Goal: Information Seeking & Learning: Learn about a topic

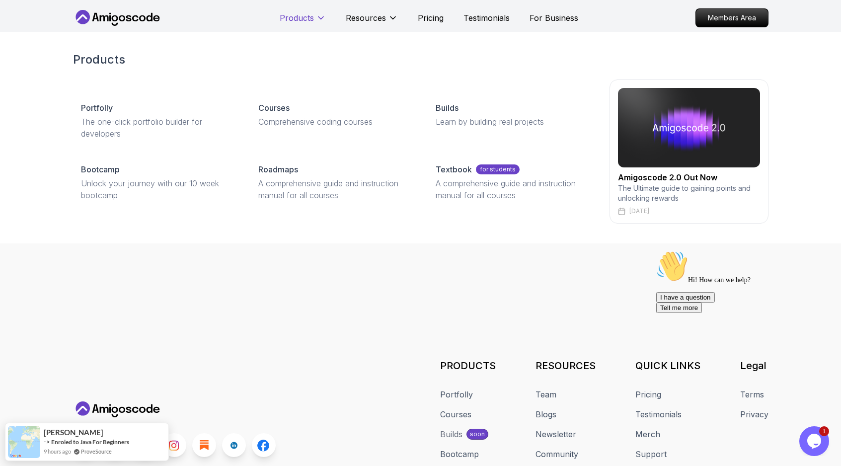
click at [286, 19] on p "Products" at bounding box center [297, 18] width 34 height 12
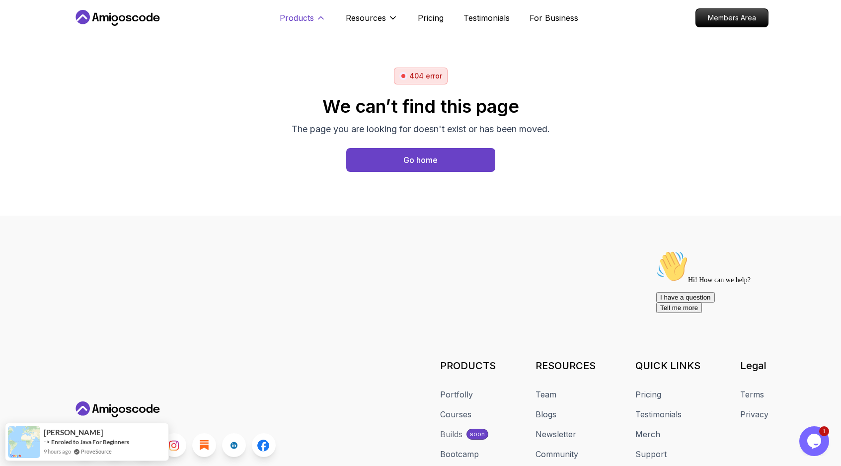
click at [302, 19] on p "Products" at bounding box center [297, 18] width 34 height 12
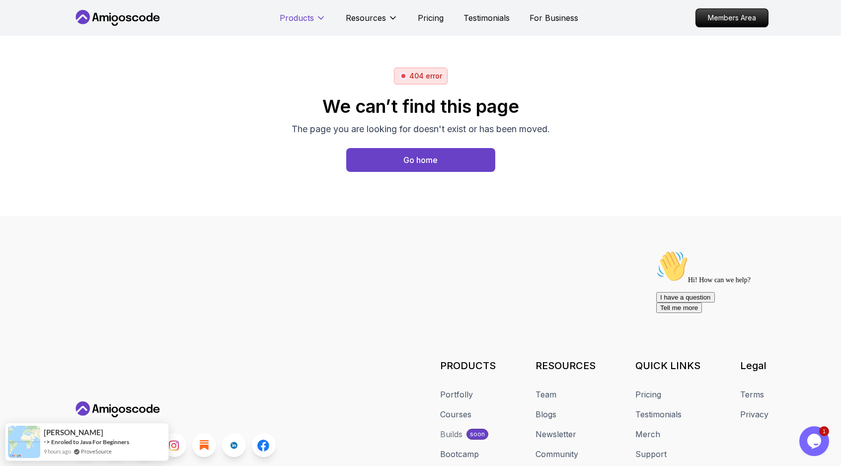
click at [301, 16] on p "Products" at bounding box center [297, 18] width 34 height 12
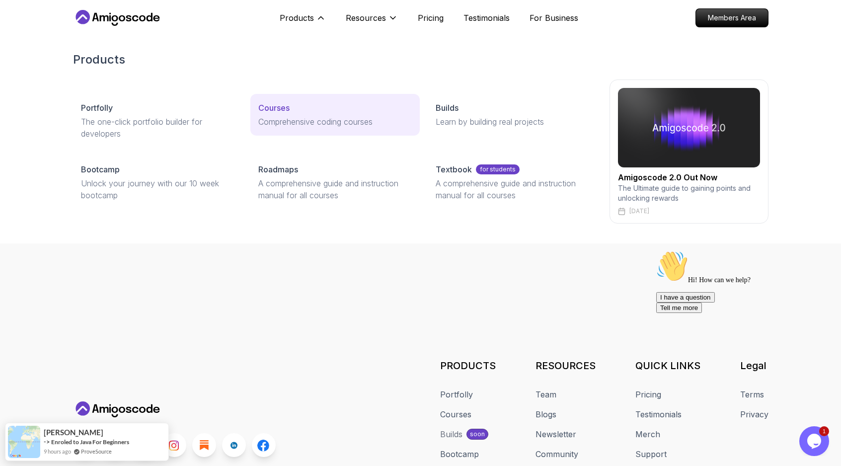
click at [345, 116] on p "Comprehensive coding courses" at bounding box center [335, 122] width 154 height 12
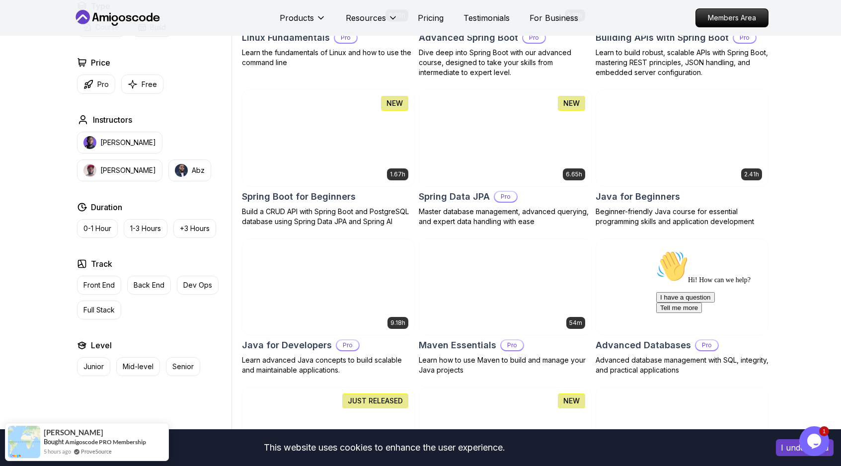
scroll to position [470, 0]
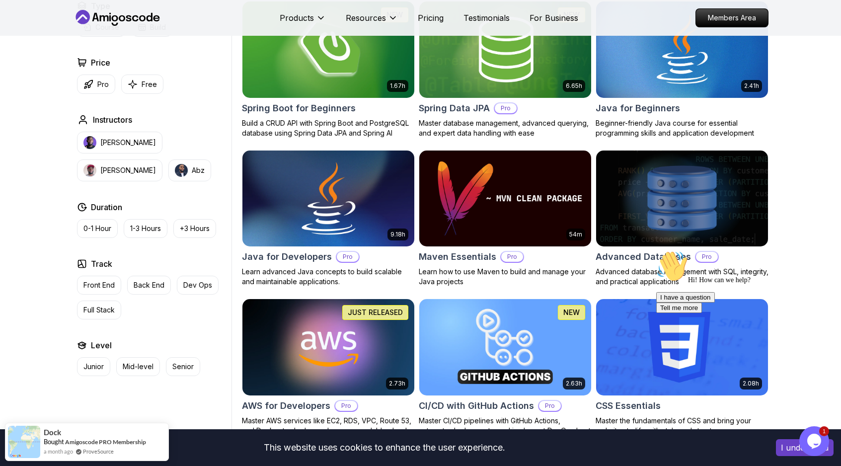
click at [364, 217] on img at bounding box center [328, 198] width 180 height 101
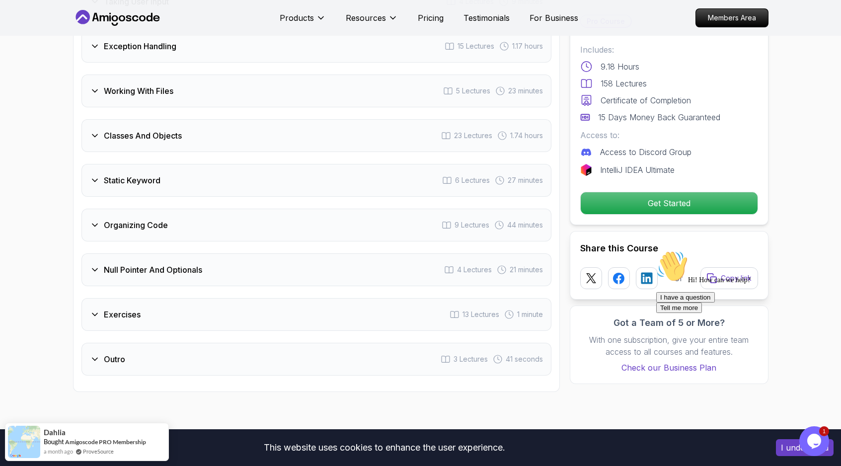
scroll to position [1912, 0]
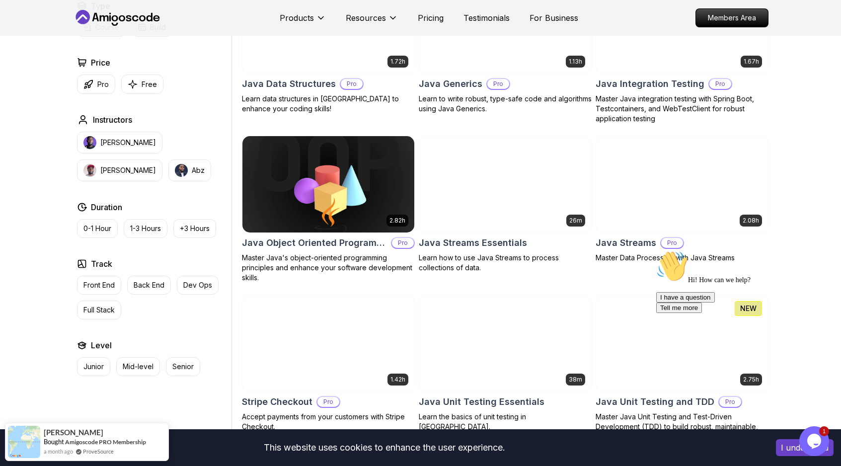
scroll to position [1430, 0]
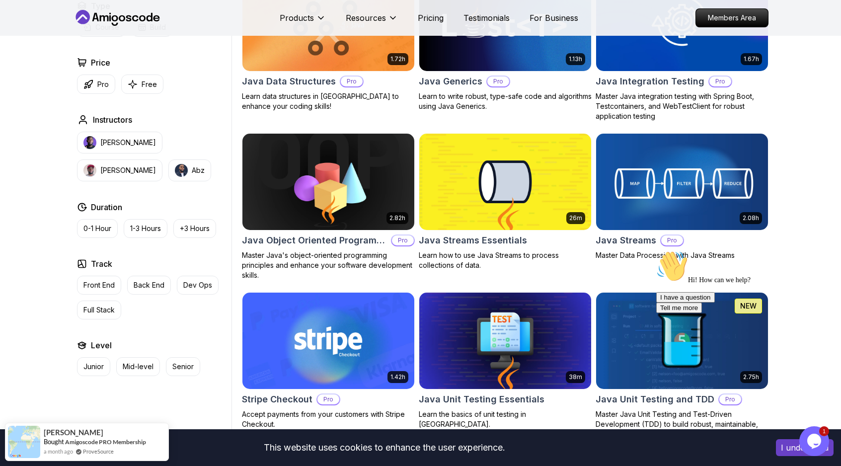
click at [680, 205] on img at bounding box center [682, 181] width 180 height 101
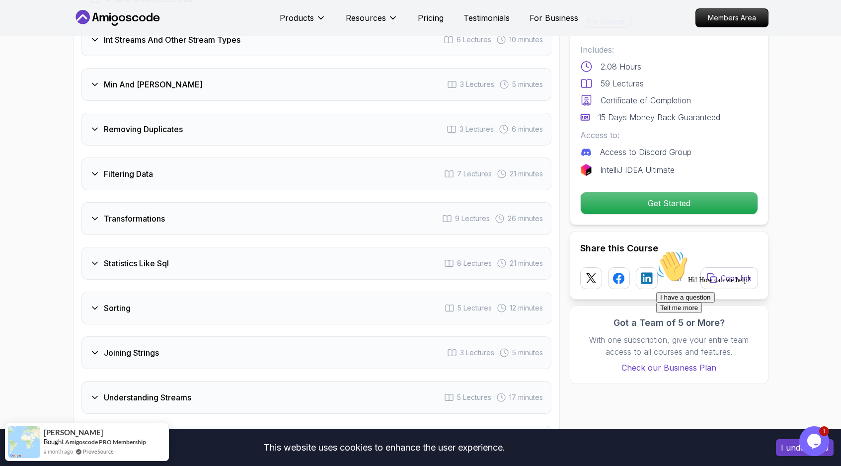
scroll to position [1479, 0]
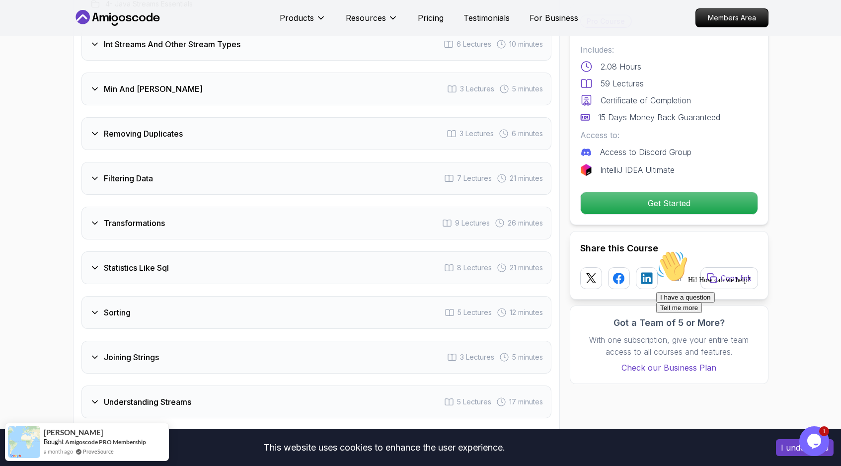
click at [132, 172] on h3 "Filtering Data" at bounding box center [128, 178] width 49 height 12
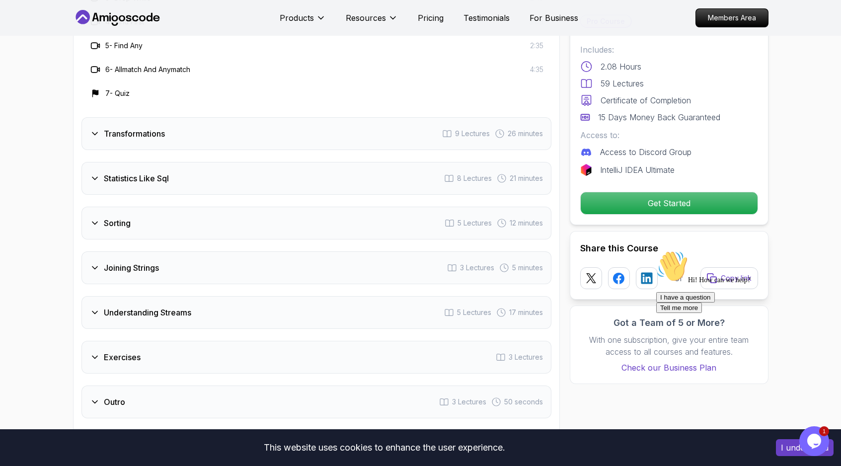
scroll to position [1641, 0]
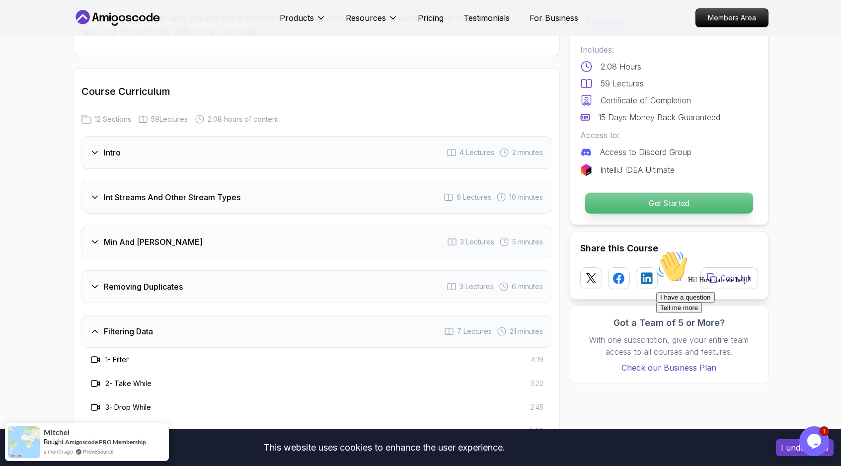
click at [608, 210] on p "Get Started" at bounding box center [669, 203] width 168 height 21
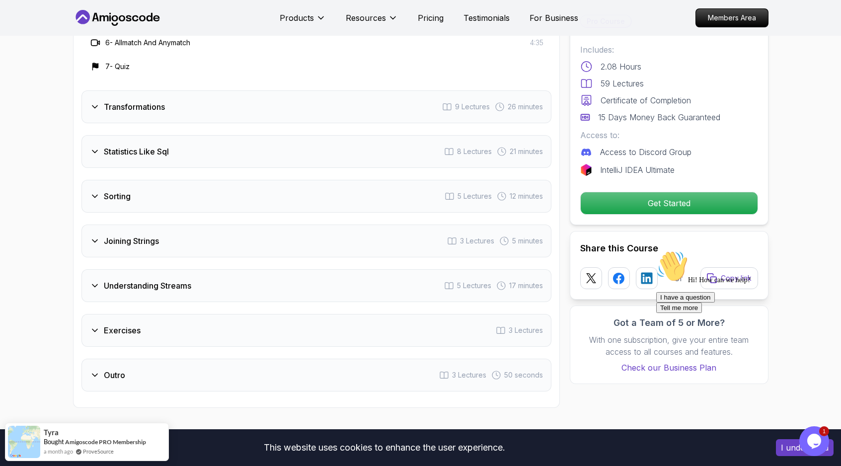
scroll to position [1486, 0]
